Goal: Information Seeking & Learning: Learn about a topic

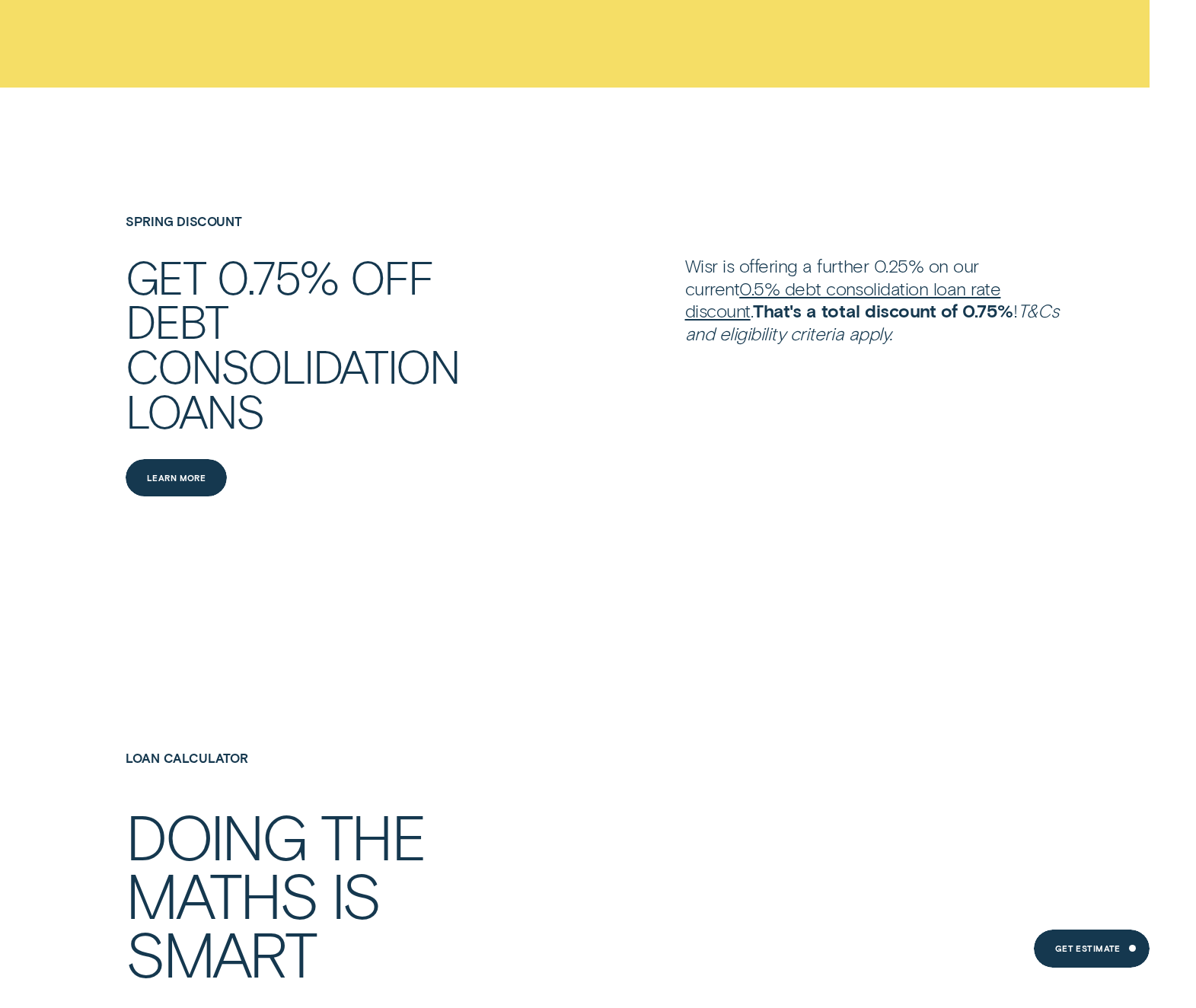
scroll to position [2665, 0]
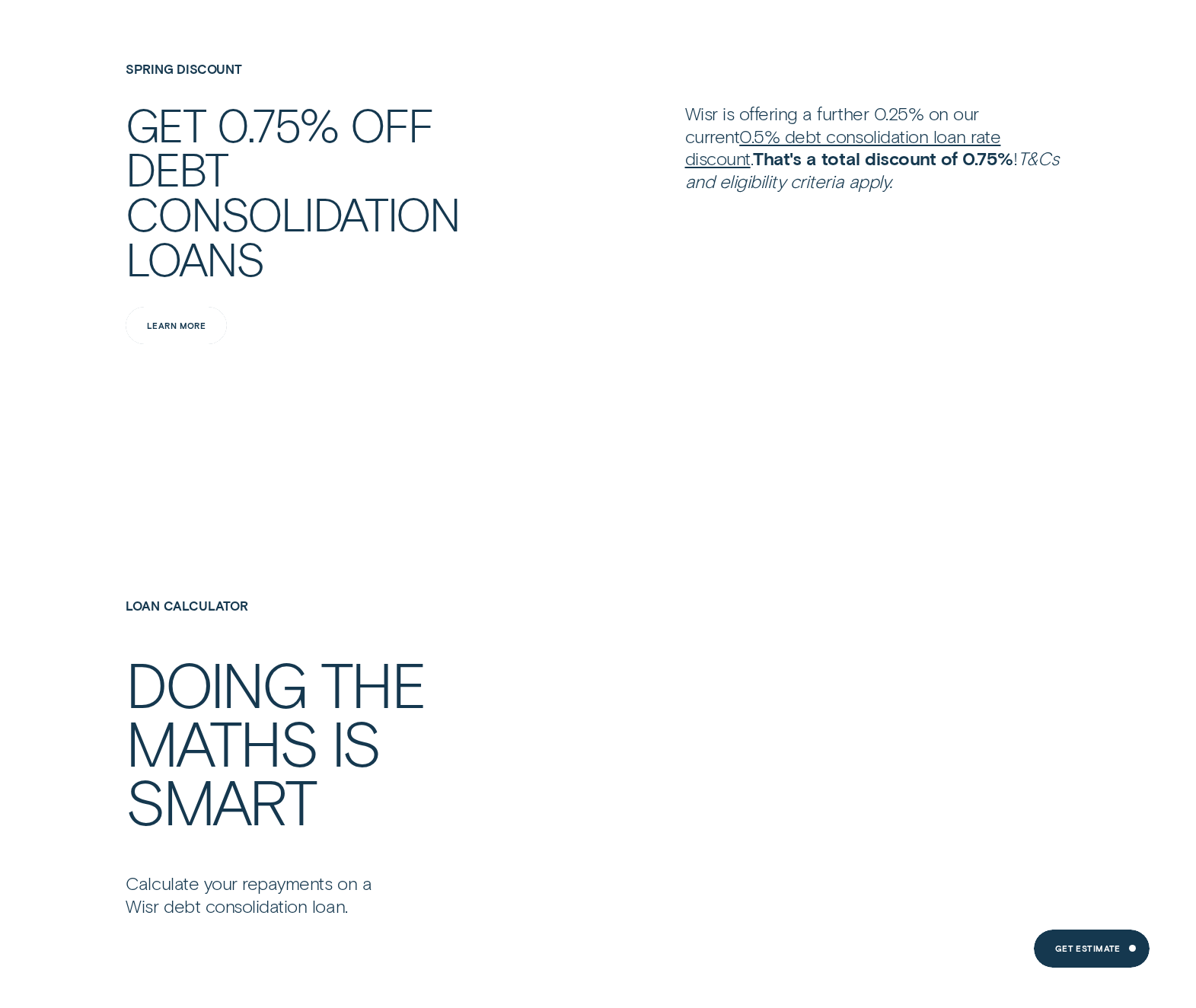
click at [185, 328] on div "Learn more" at bounding box center [176, 326] width 58 height 8
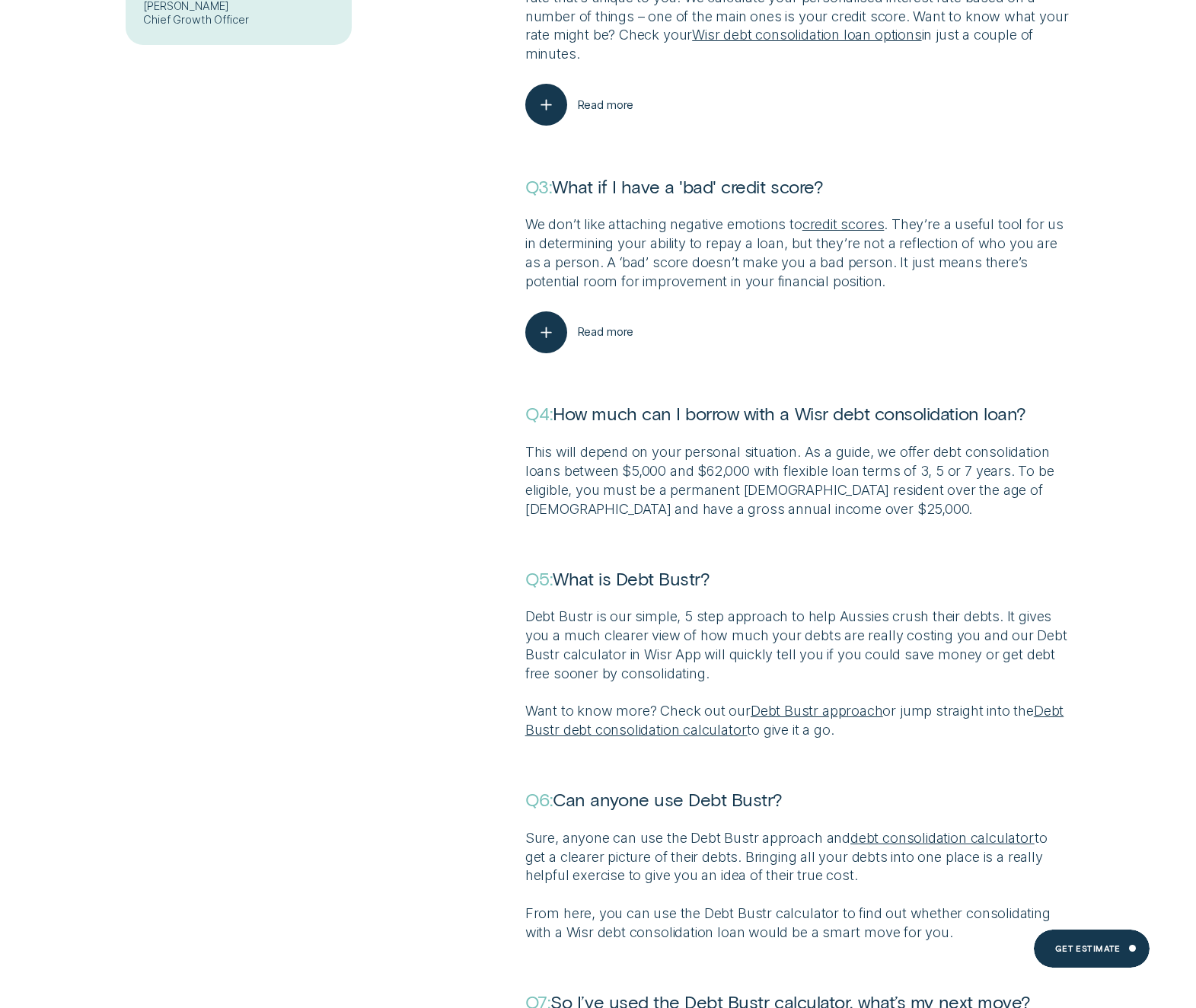
scroll to position [7757, 0]
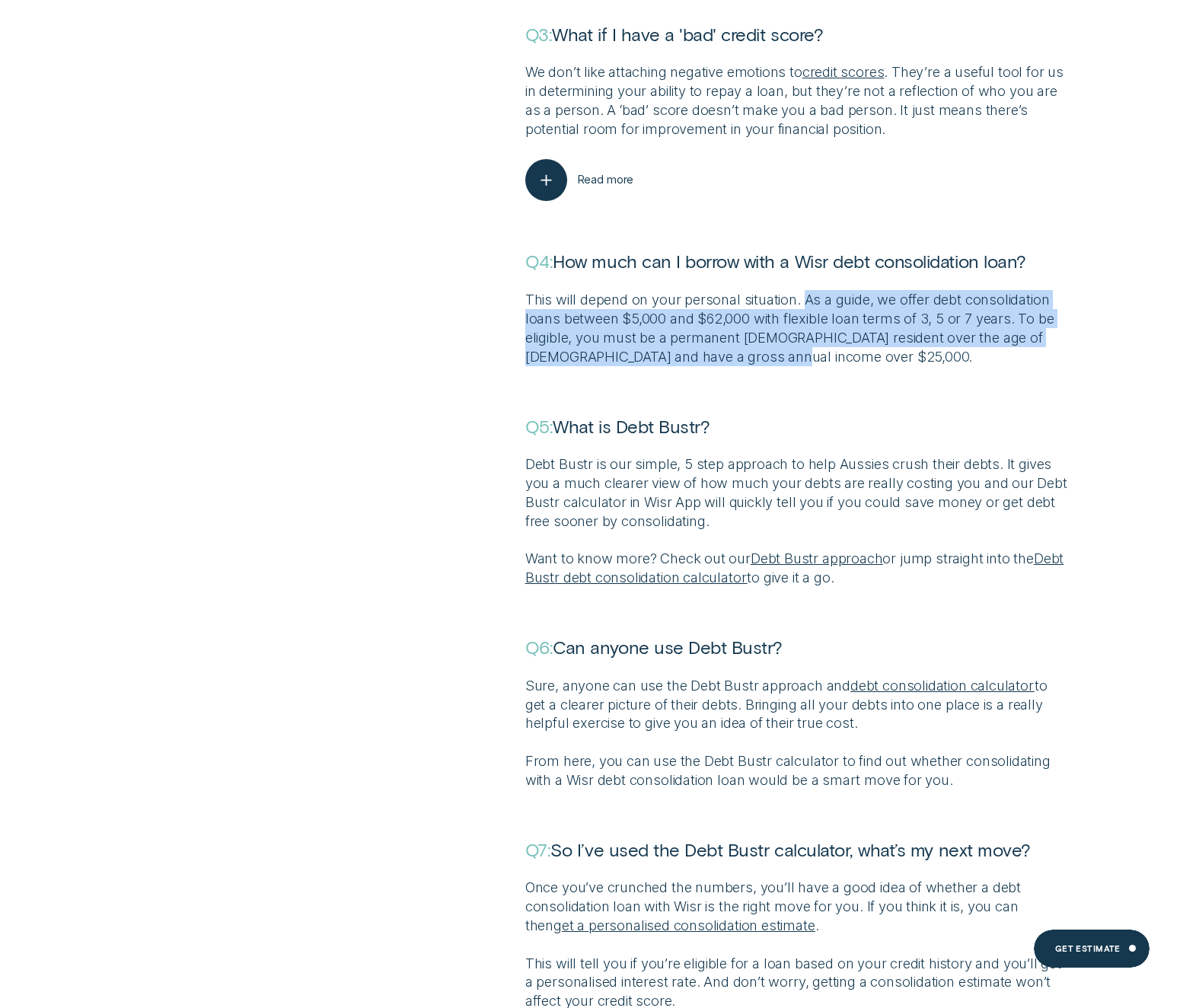
drag, startPoint x: 807, startPoint y: 282, endPoint x: 866, endPoint y: 338, distance: 81.3
click at [866, 338] on p "This will depend on your personal situation. As a guide, we offer debt consolid…" at bounding box center [798, 328] width 545 height 75
copy p "As a guide, we offer debt consolidation loans between $5,000 and $62,000 with f…"
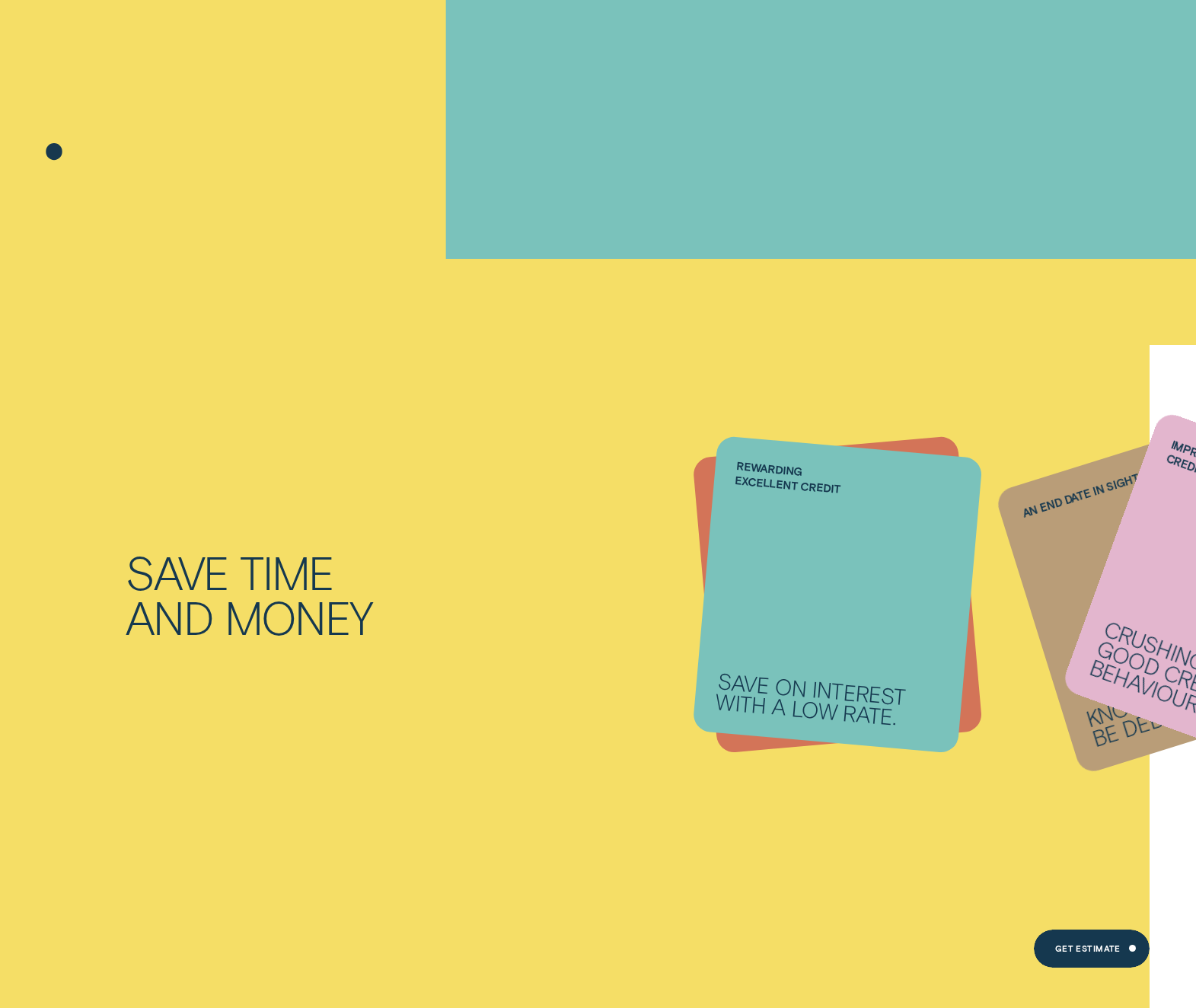
scroll to position [0, 0]
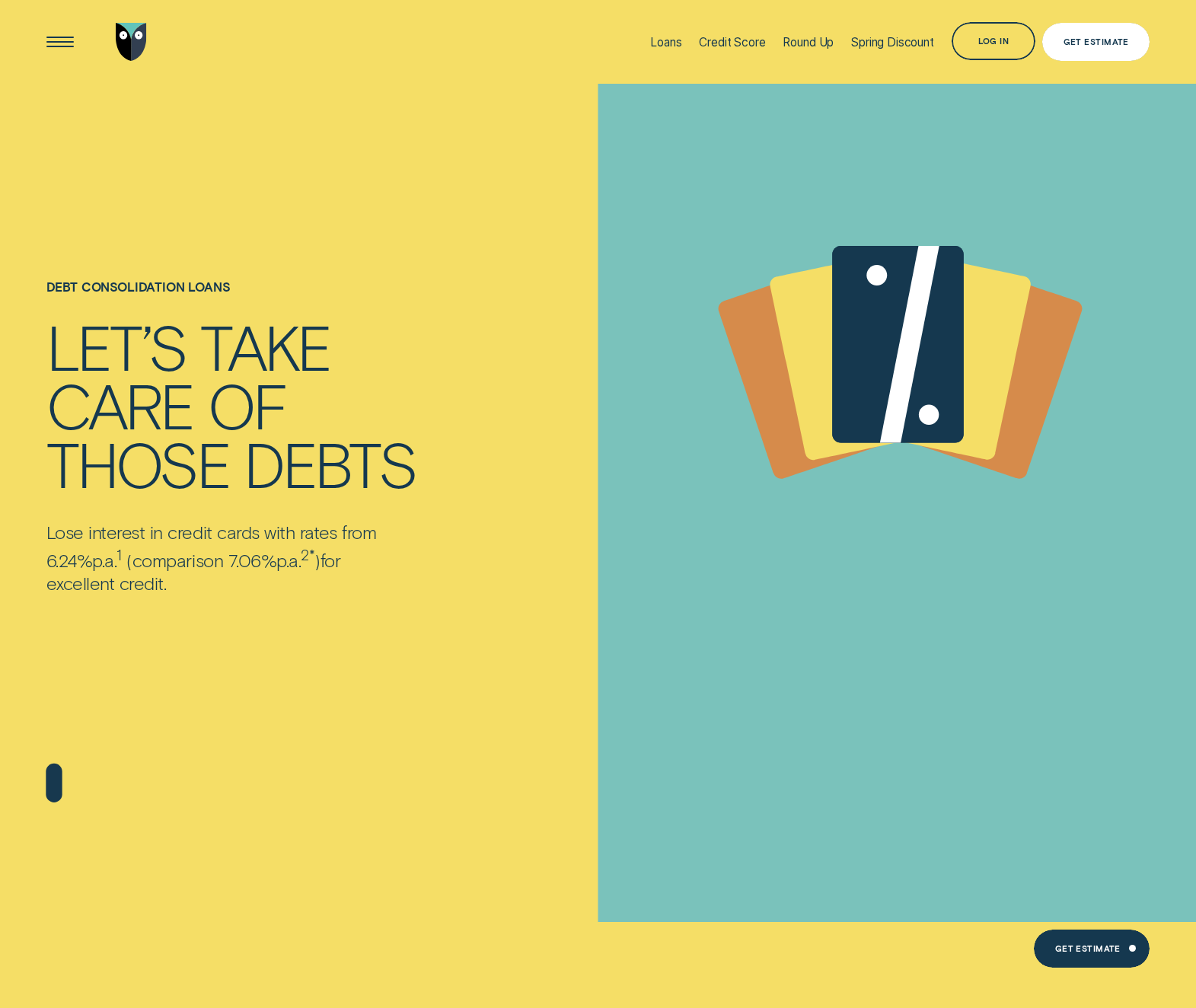
click at [1080, 41] on div "Get Estimate" at bounding box center [1096, 41] width 65 height 8
